Goal: Contribute content

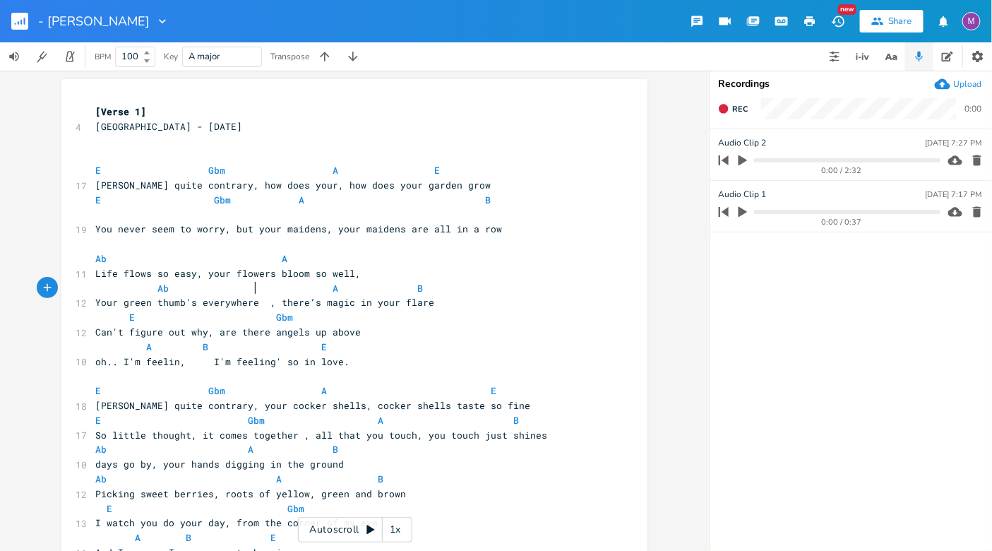
click at [248, 296] on span "Your green thumb's everywhere , there’s magic in your flare" at bounding box center [264, 302] width 339 height 13
type textarea "maginc"
type textarea "ic"
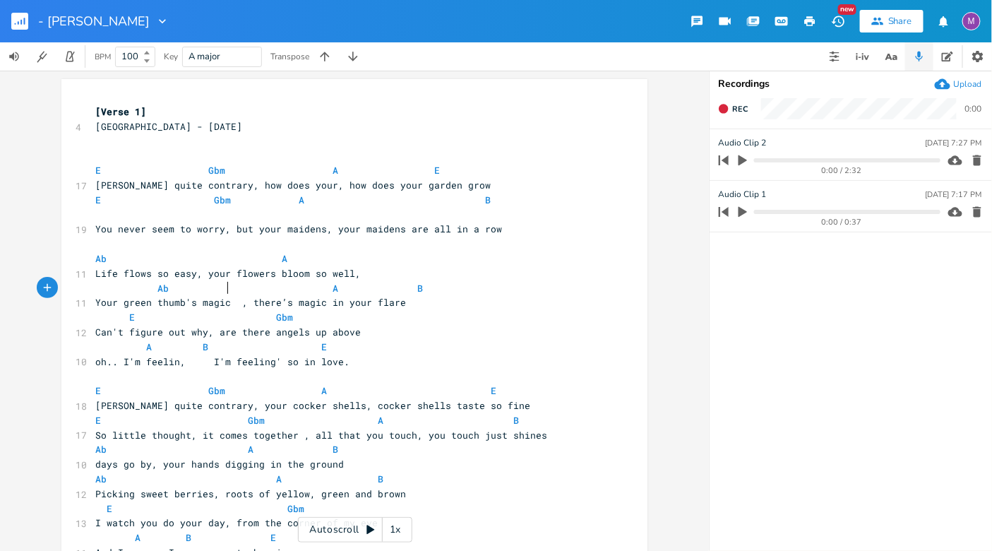
click at [317, 296] on span "Your green thumb's magic , there’s magic in your flare" at bounding box center [250, 302] width 311 height 13
type textarea ", the wor"
type textarea "worl"
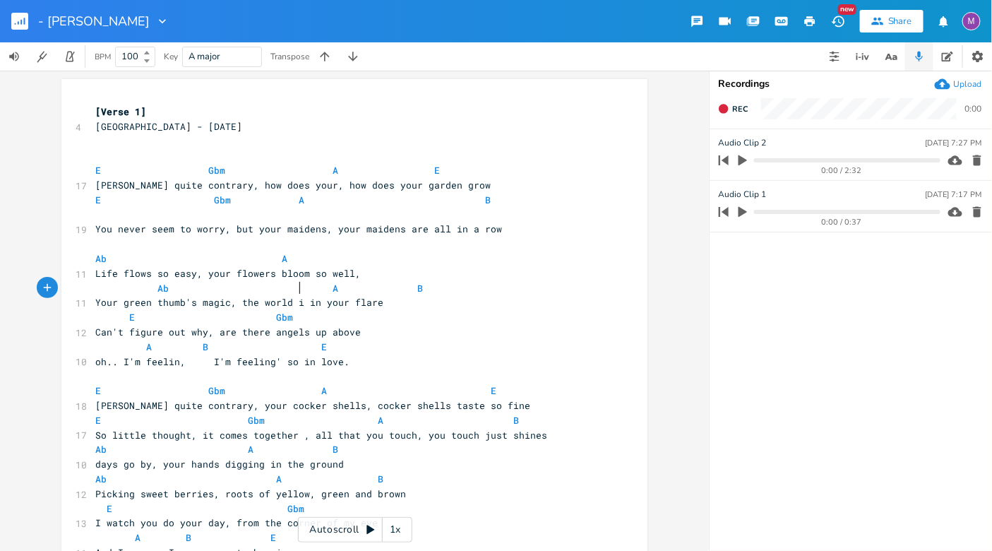
scroll to position [0, 13]
type textarea "d is"
click at [383, 295] on pre "Your green thumb's magic, the world is in your flare" at bounding box center [347, 302] width 510 height 15
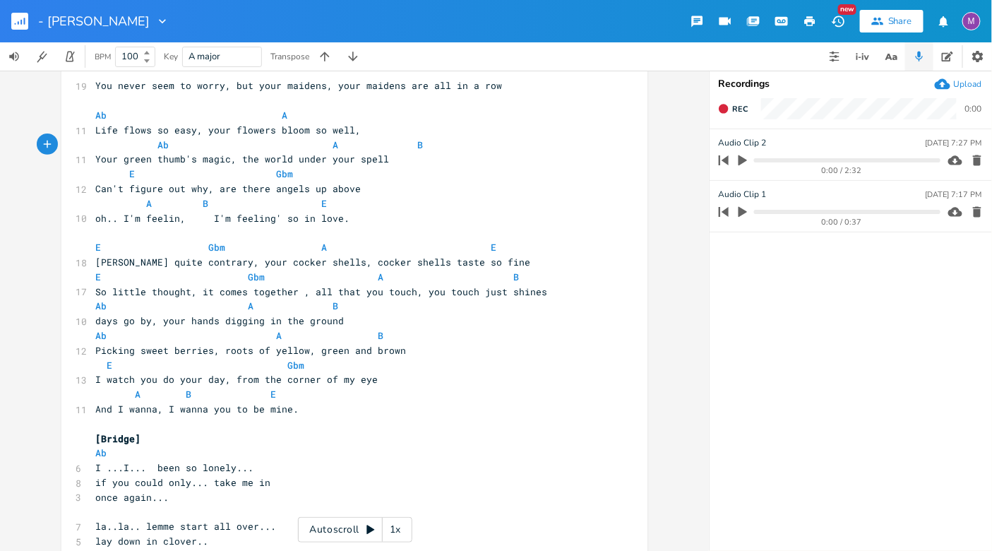
scroll to position [0, 0]
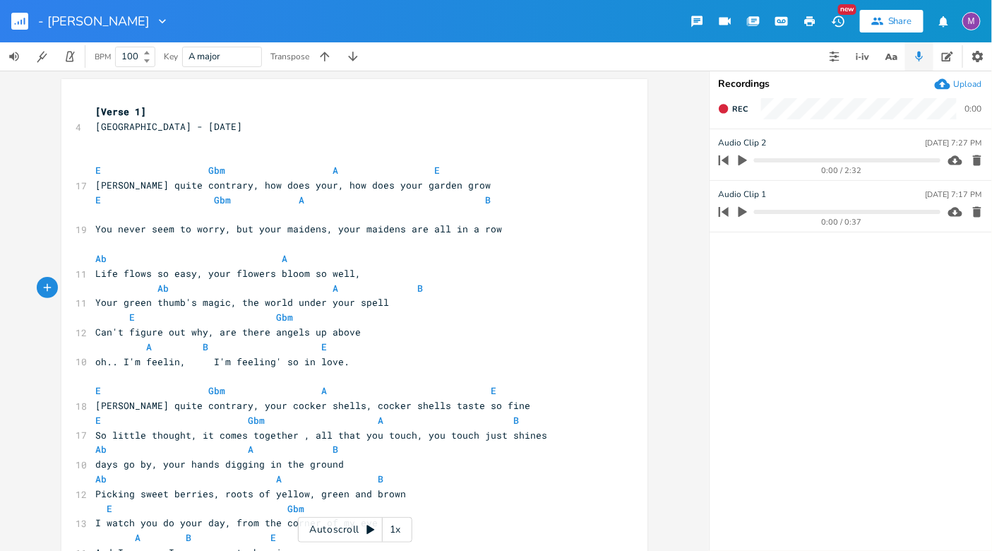
type textarea "under your spell"
click at [24, 23] on icon "button" at bounding box center [24, 21] width 1 height 7
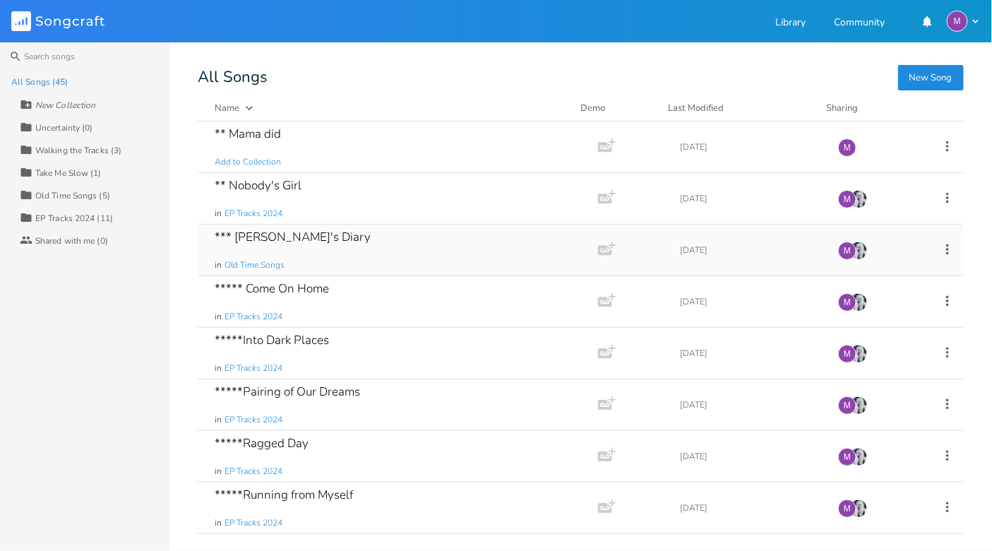
click at [311, 252] on div "*** [PERSON_NAME]'s Diary in Old Time Songs" at bounding box center [395, 249] width 361 height 51
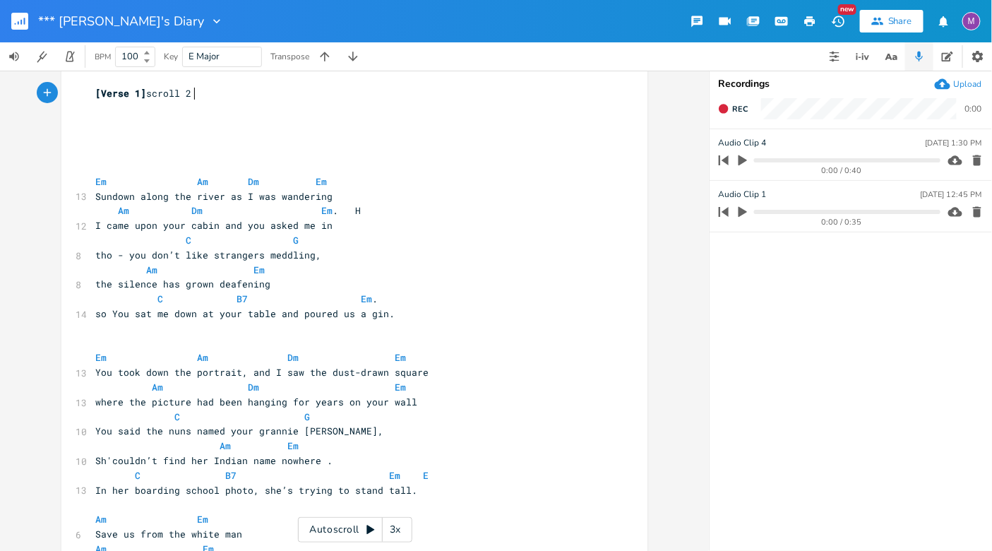
scroll to position [25, 0]
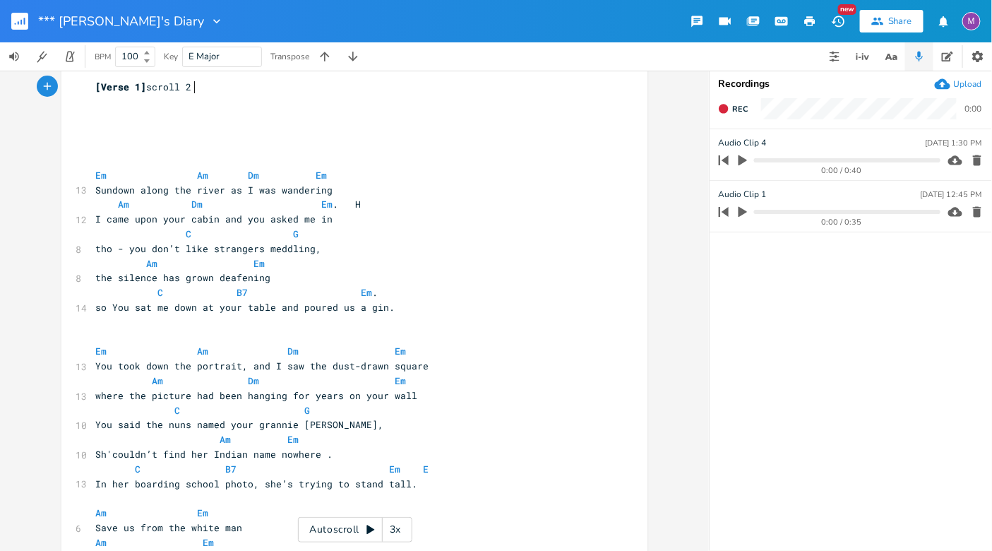
click at [402, 531] on div "3x" at bounding box center [395, 529] width 25 height 25
click at [401, 531] on div "4x" at bounding box center [395, 529] width 25 height 25
click at [401, 531] on div "5x" at bounding box center [395, 529] width 25 height 25
click at [401, 531] on div "1x" at bounding box center [395, 529] width 25 height 25
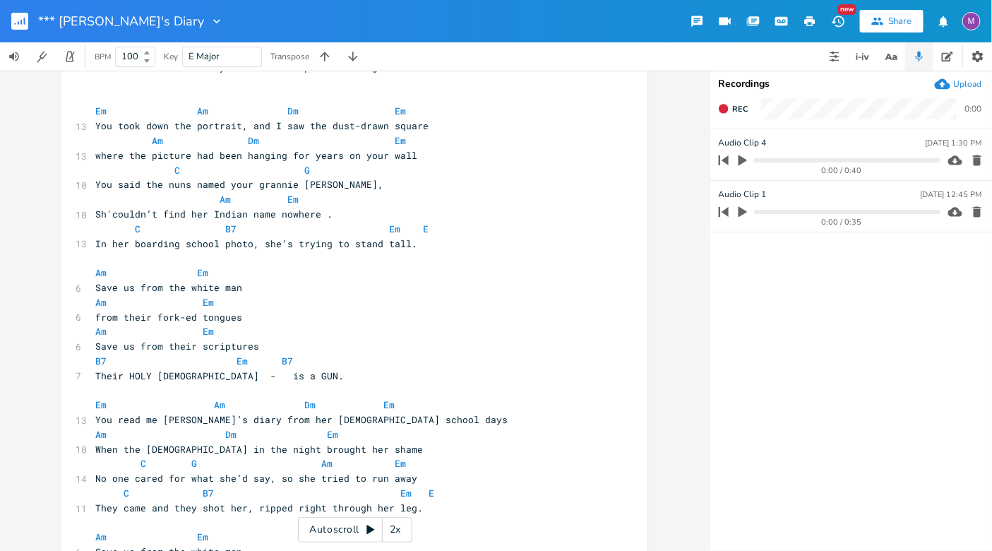
scroll to position [0, 0]
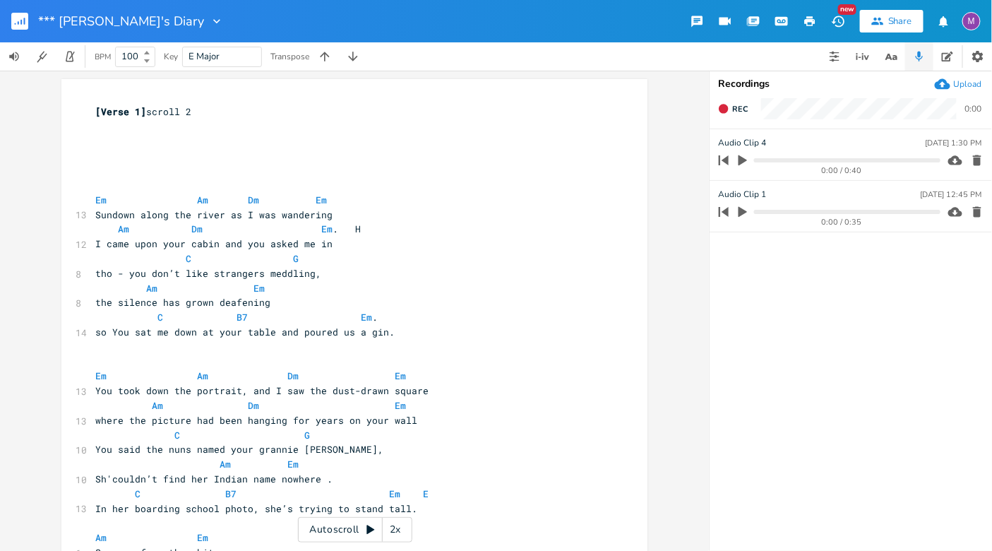
click at [18, 12] on button "button" at bounding box center [25, 21] width 28 height 34
